Goal: Information Seeking & Learning: Learn about a topic

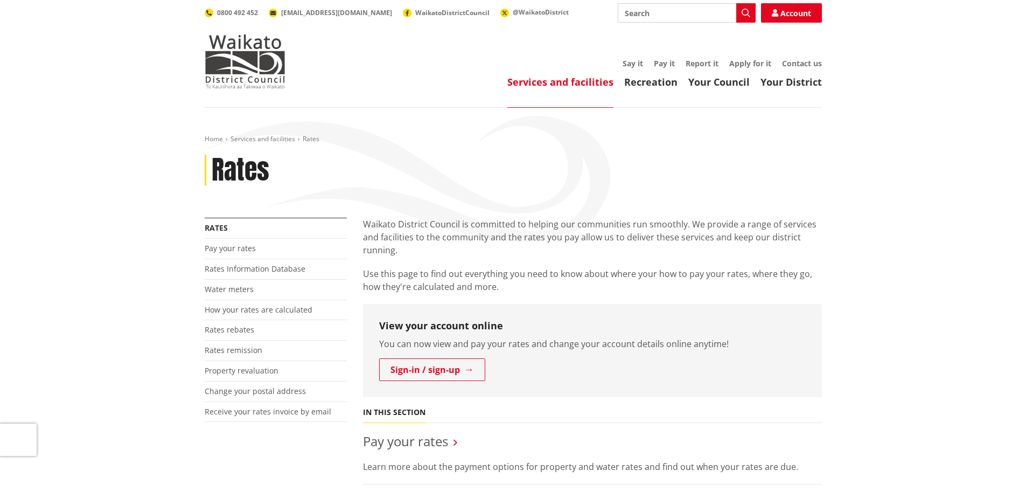
click at [664, 11] on input "Search" at bounding box center [687, 12] width 138 height 19
type input "long term plan"
click at [749, 9] on icon "button" at bounding box center [746, 13] width 9 height 9
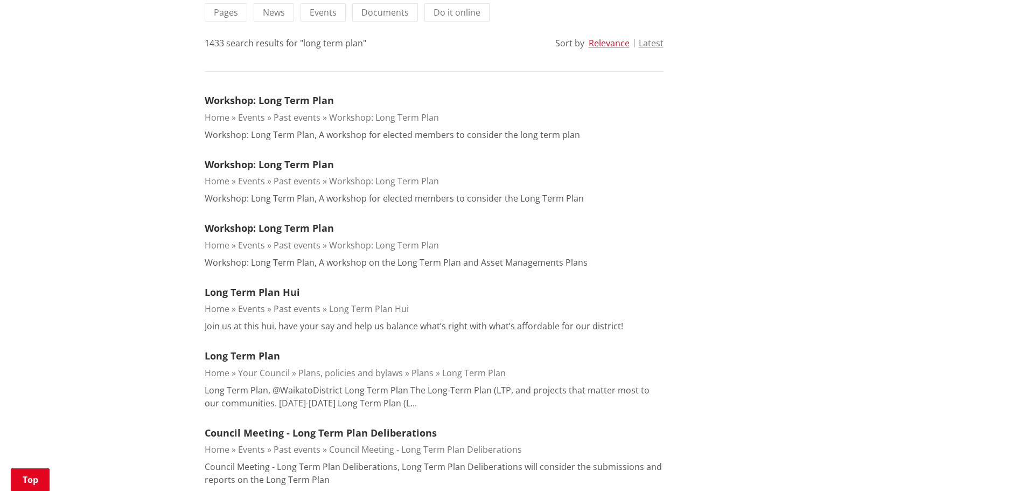
scroll to position [269, 0]
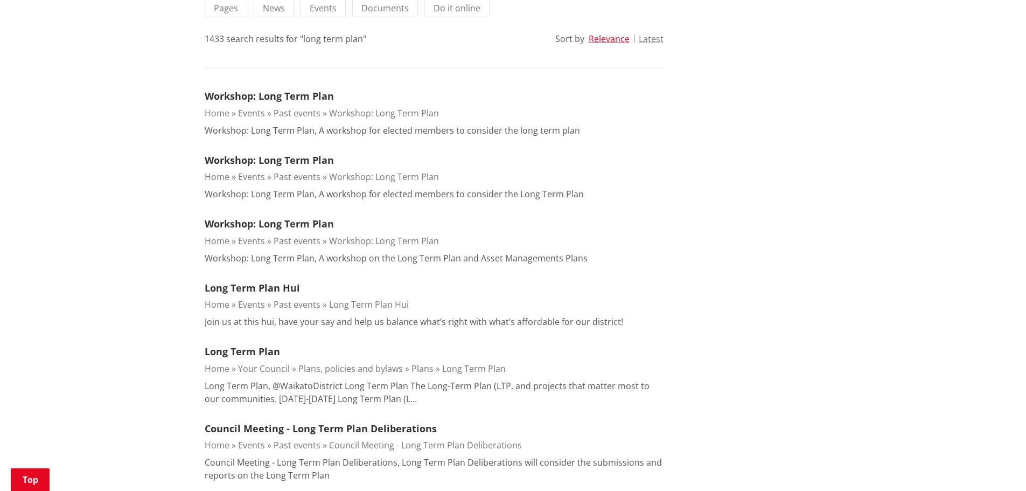
click at [485, 364] on link "Long Term Plan" at bounding box center [474, 369] width 64 height 12
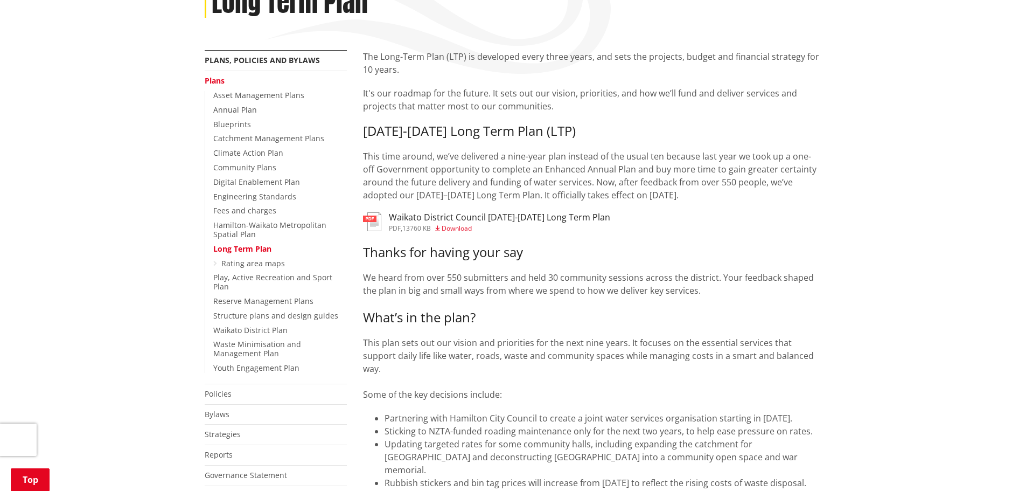
scroll to position [215, 0]
